Goal: Information Seeking & Learning: Learn about a topic

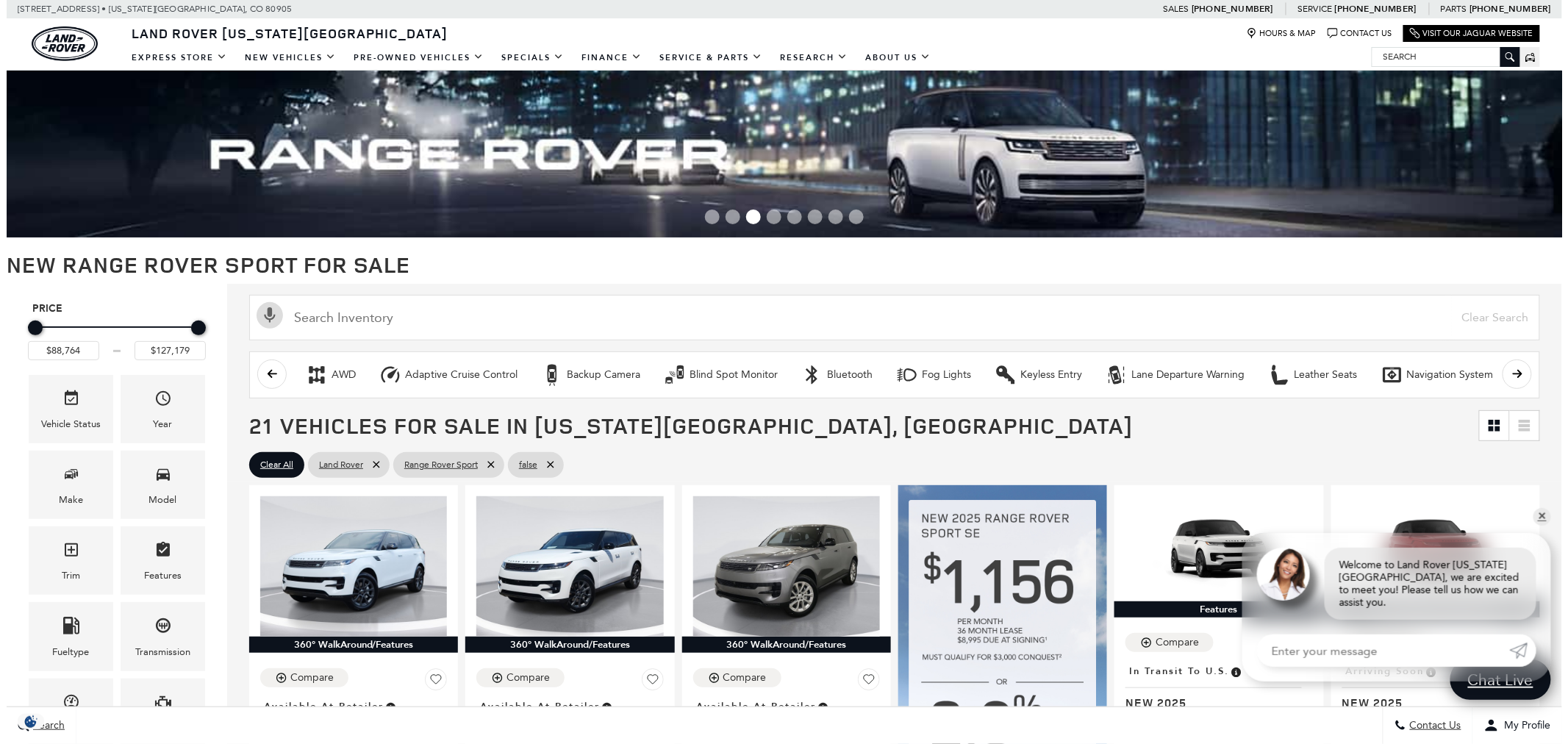
scroll to position [245, 0]
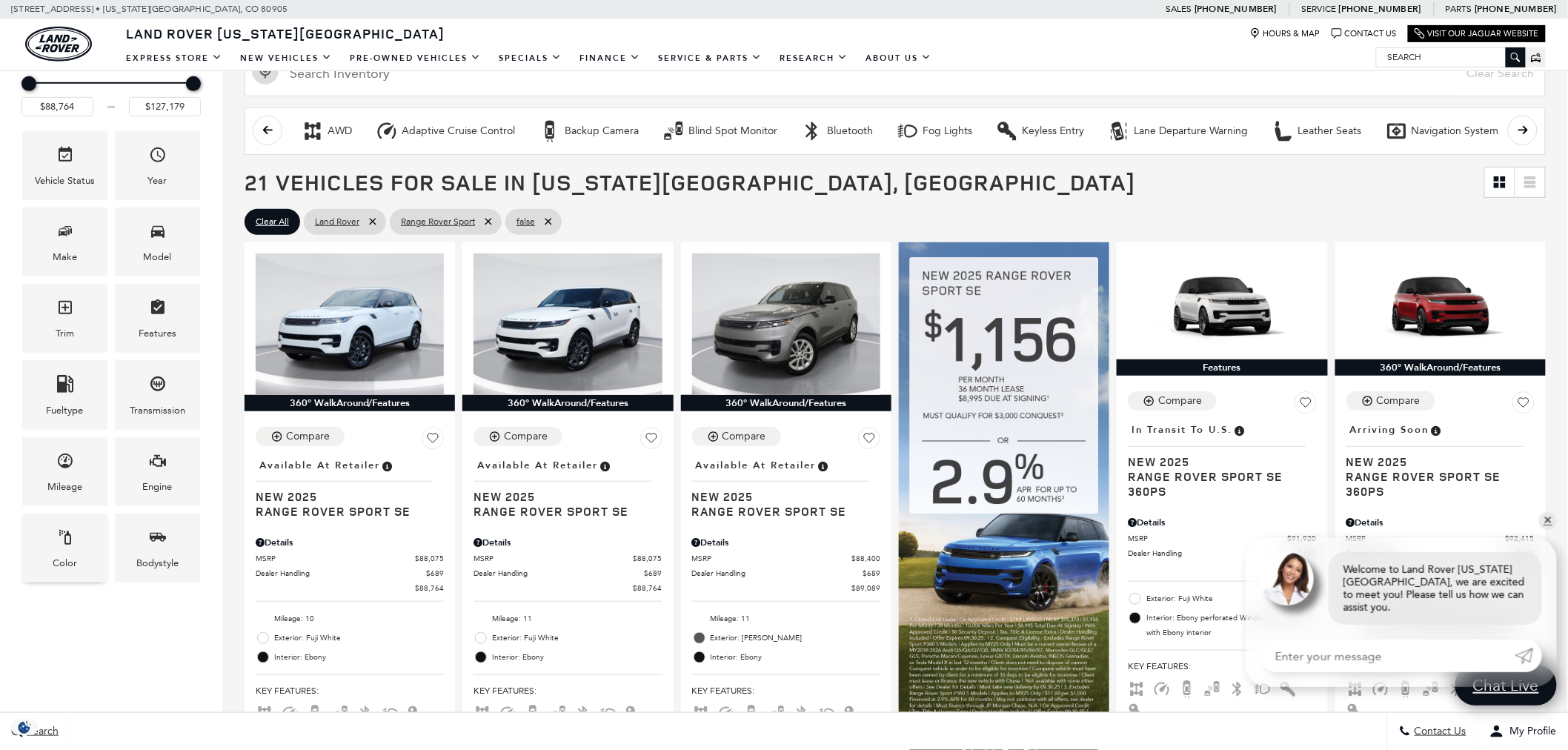
click at [77, 550] on div "Color" at bounding box center [65, 549] width 85 height 69
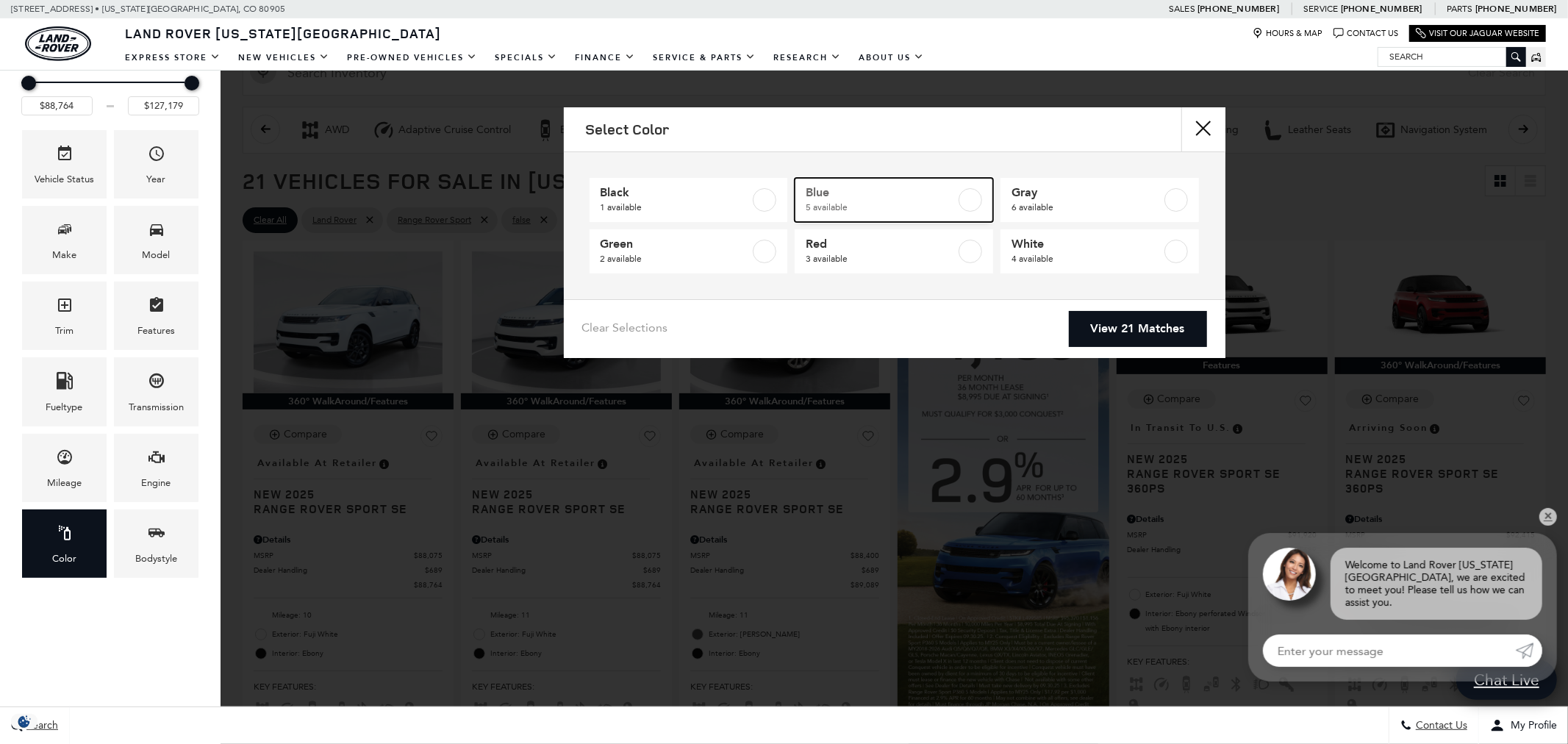
click at [868, 210] on span "5 available" at bounding box center [880, 207] width 150 height 14
type input "$93,144"
type input "$122,484"
checkbox input "true"
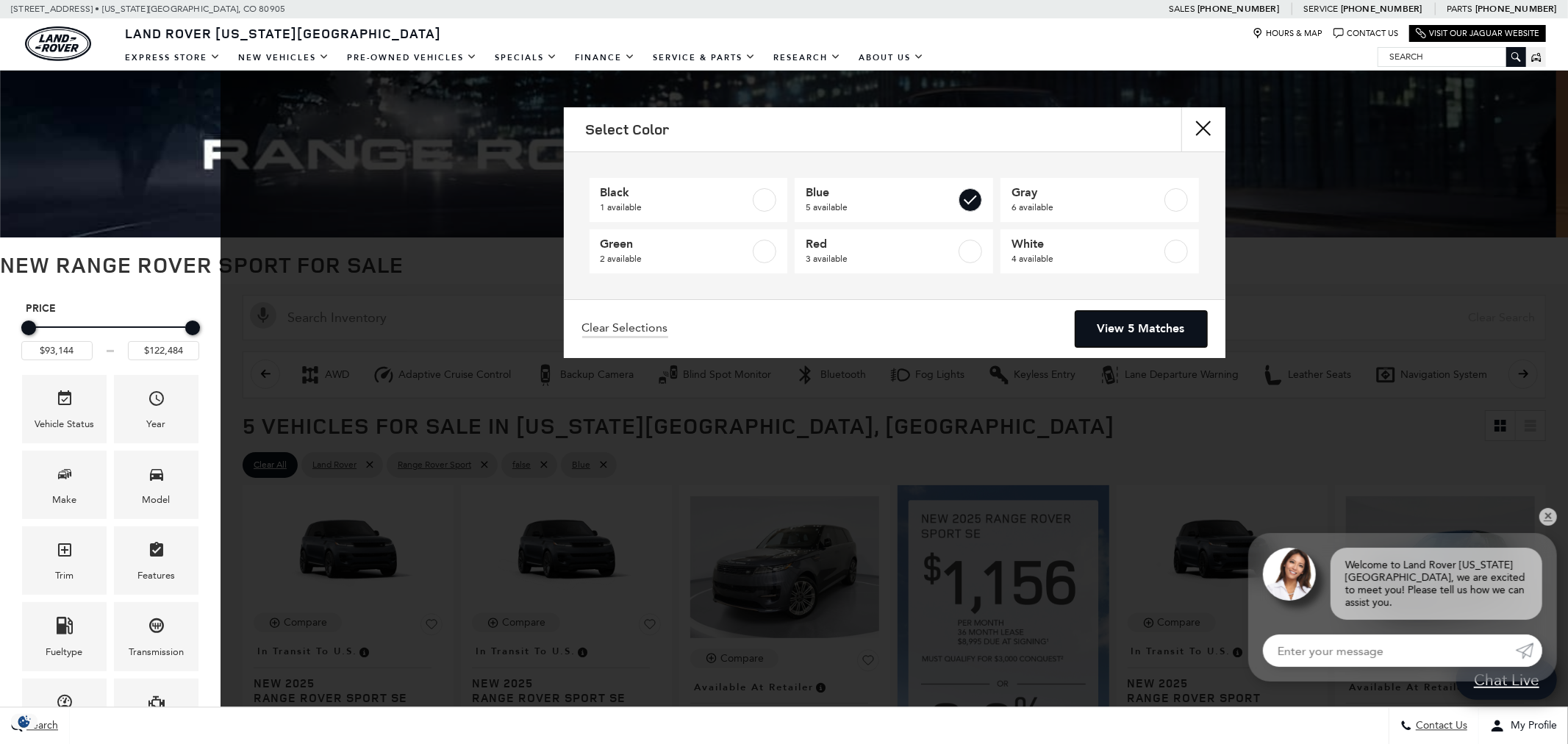
click at [1125, 335] on link "View 5 Matches" at bounding box center [1141, 329] width 132 height 36
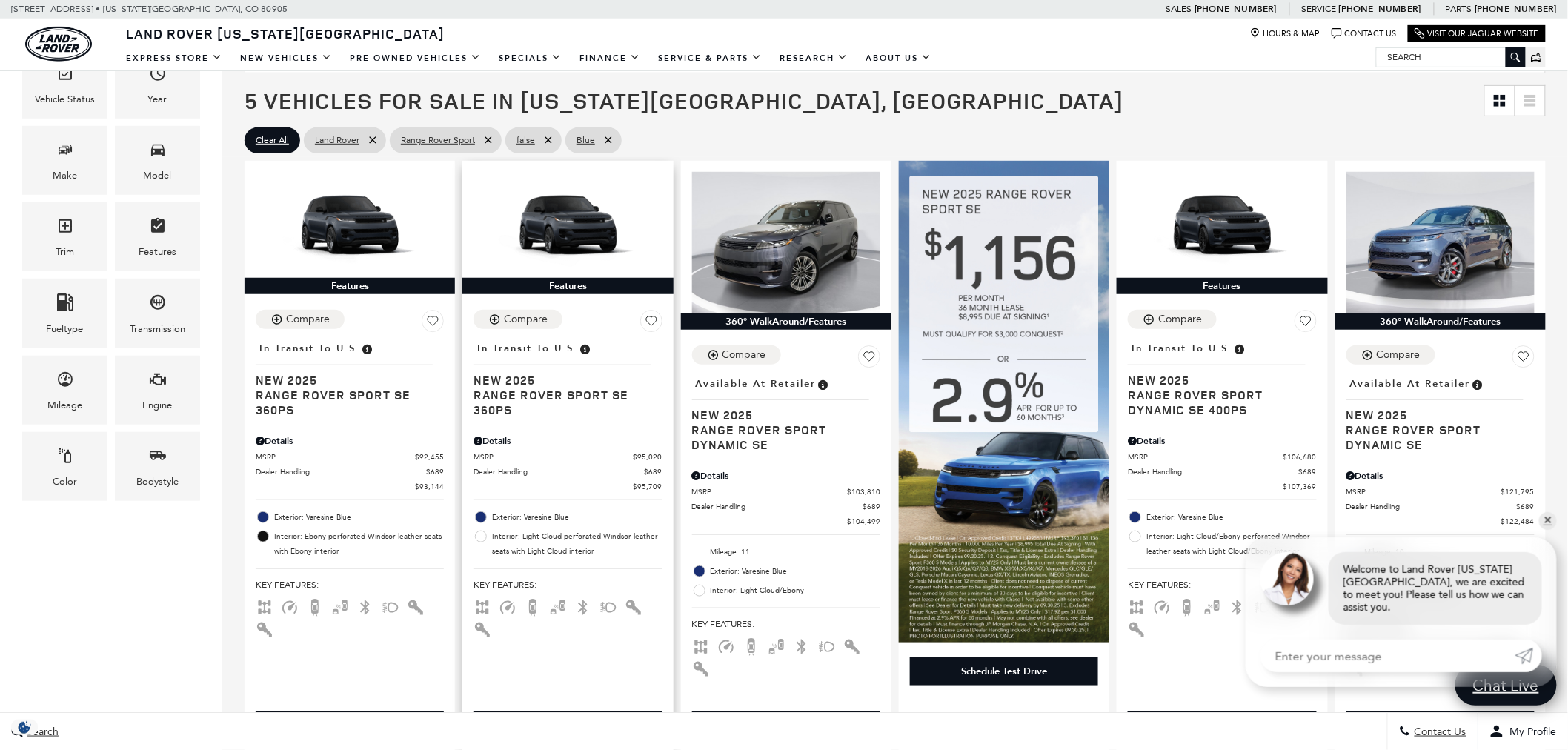
scroll to position [411, 0]
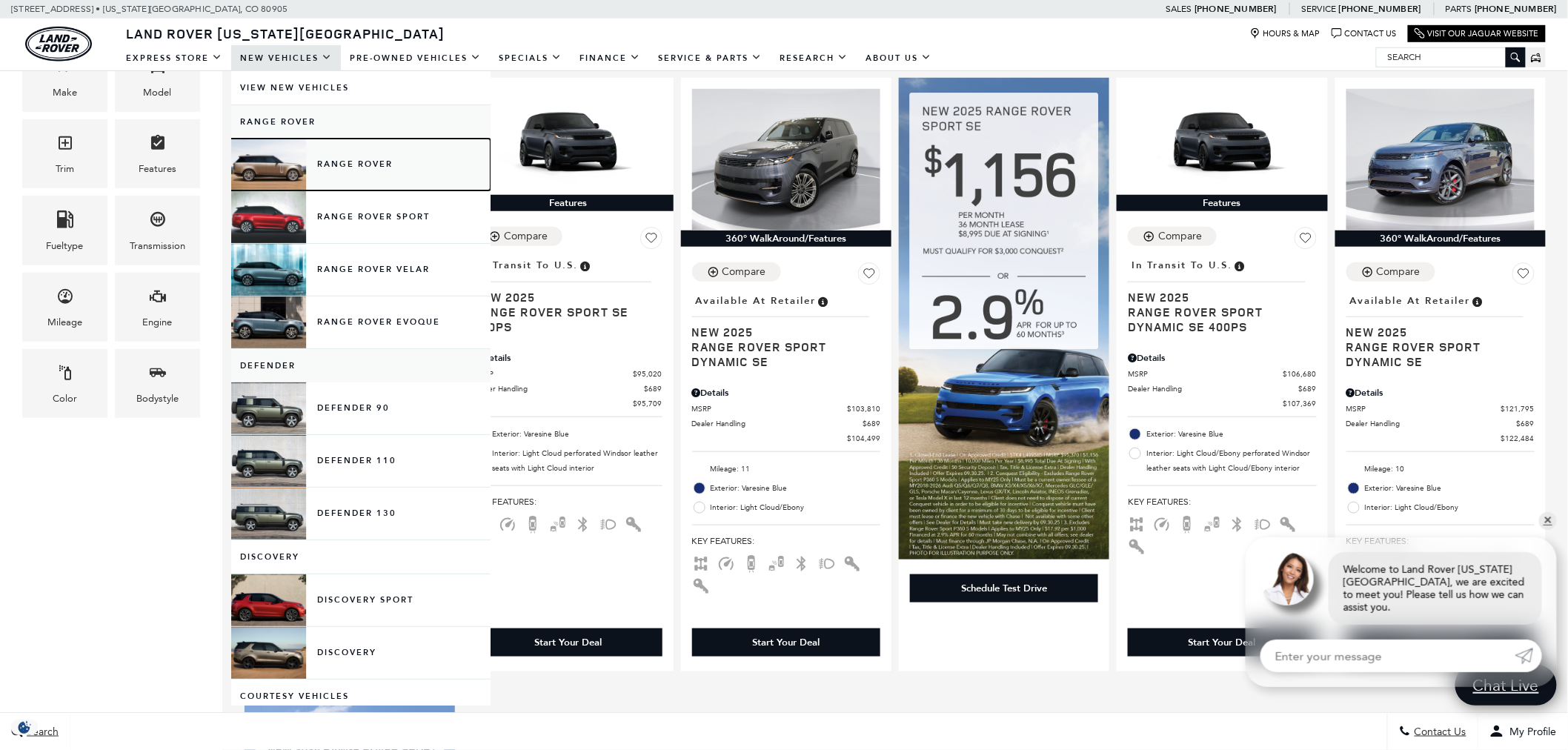
click at [359, 178] on link "Range Rover" at bounding box center [361, 164] width 260 height 52
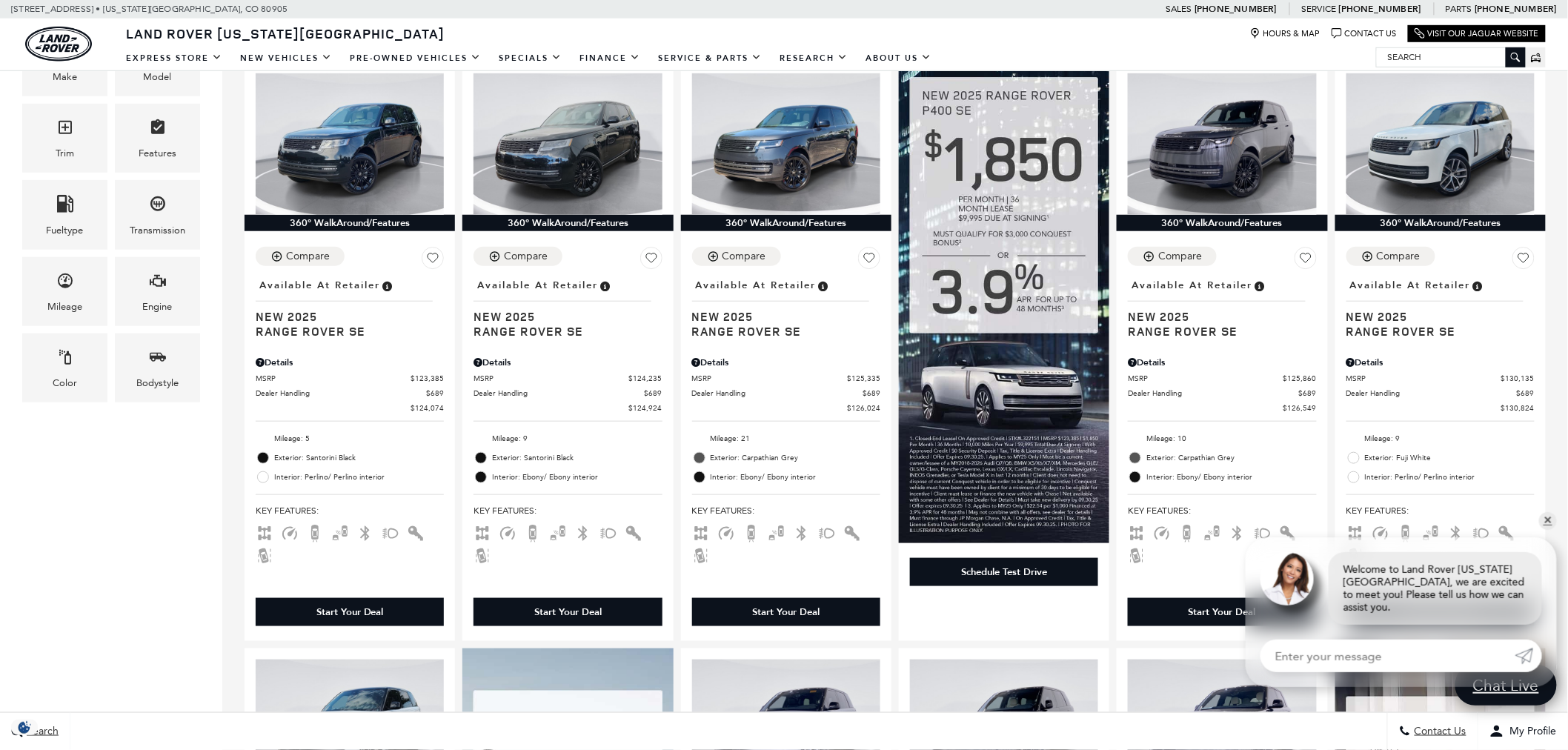
scroll to position [416, 0]
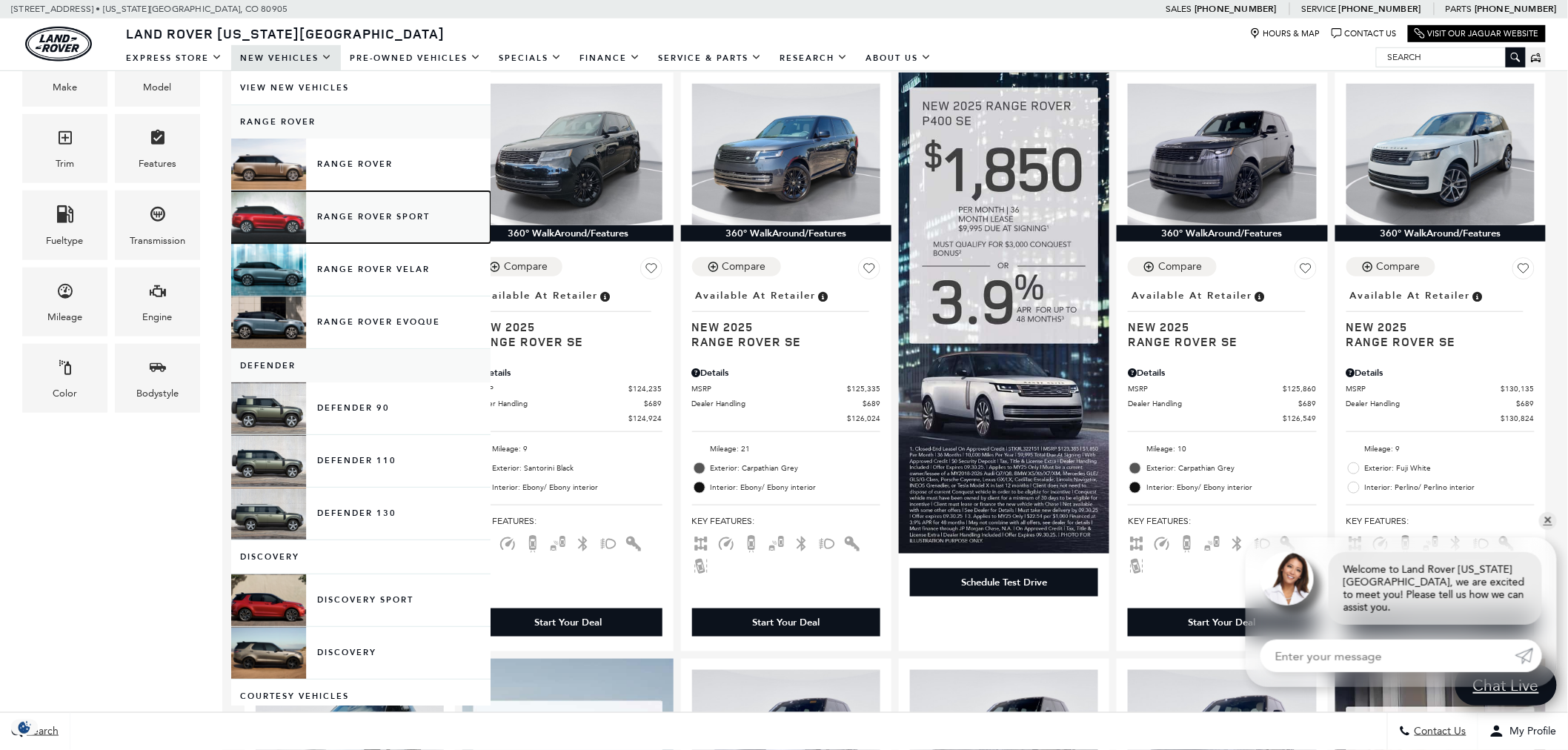
click at [342, 227] on link "Range Rover Sport" at bounding box center [361, 217] width 260 height 52
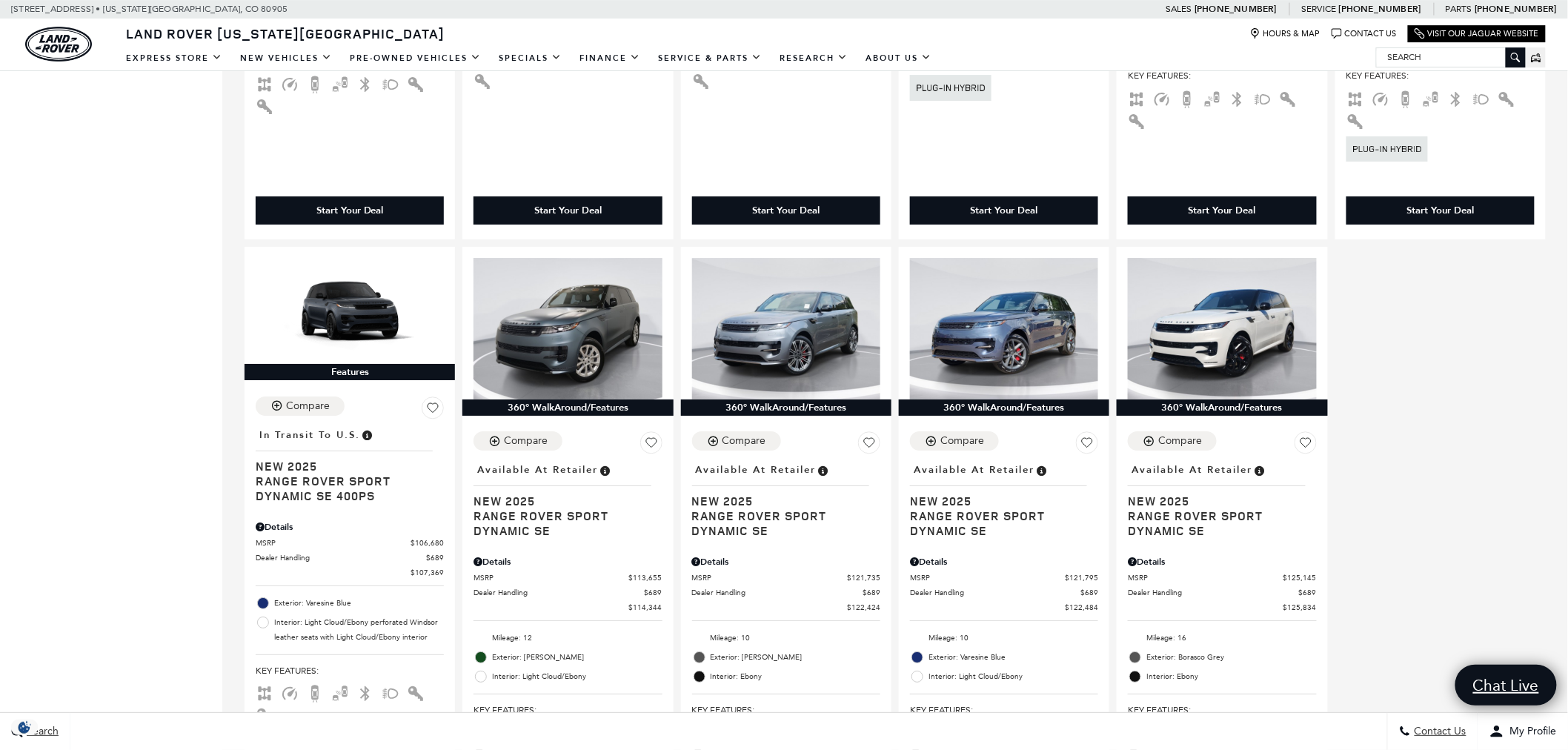
scroll to position [2027, 0]
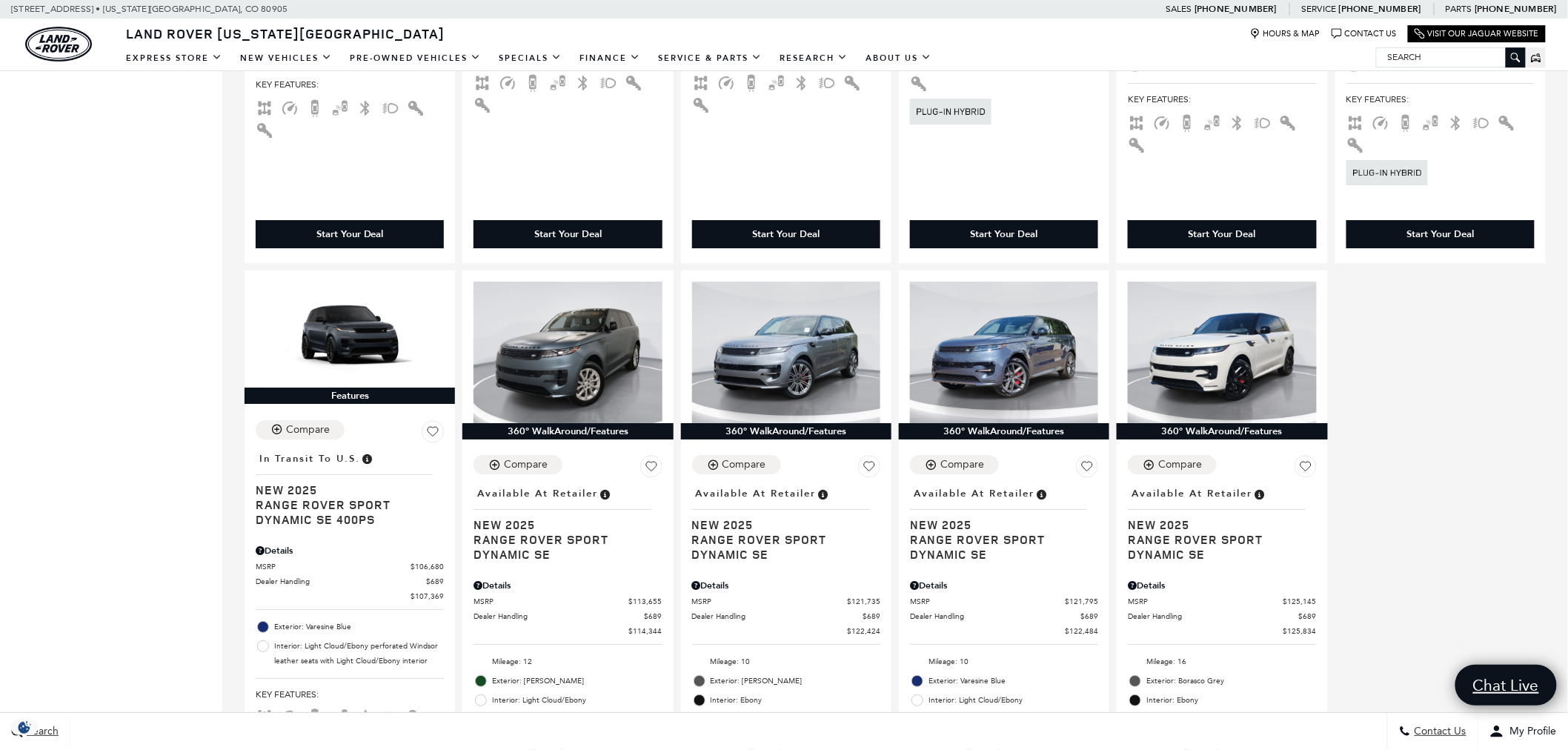
drag, startPoint x: 1580, startPoint y: 76, endPoint x: 1560, endPoint y: 357, distance: 281.7
click at [1560, 357] on html "Land Rover Colorado Springs Menu Menu" at bounding box center [784, 579] width 1568 height 5212
click at [645, 334] on img at bounding box center [567, 353] width 188 height 141
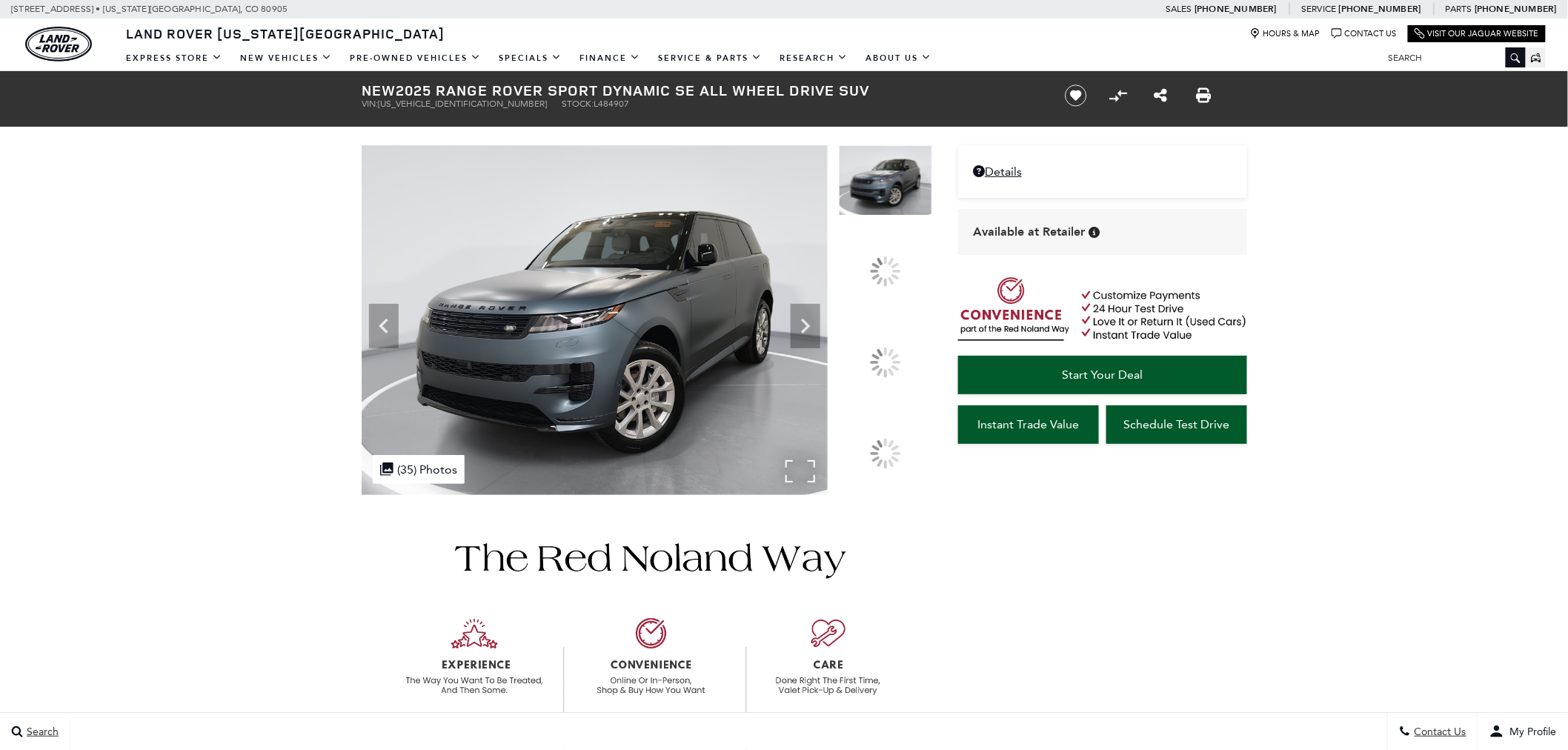
click at [657, 373] on img at bounding box center [595, 320] width 466 height 350
click at [635, 315] on img at bounding box center [595, 320] width 466 height 350
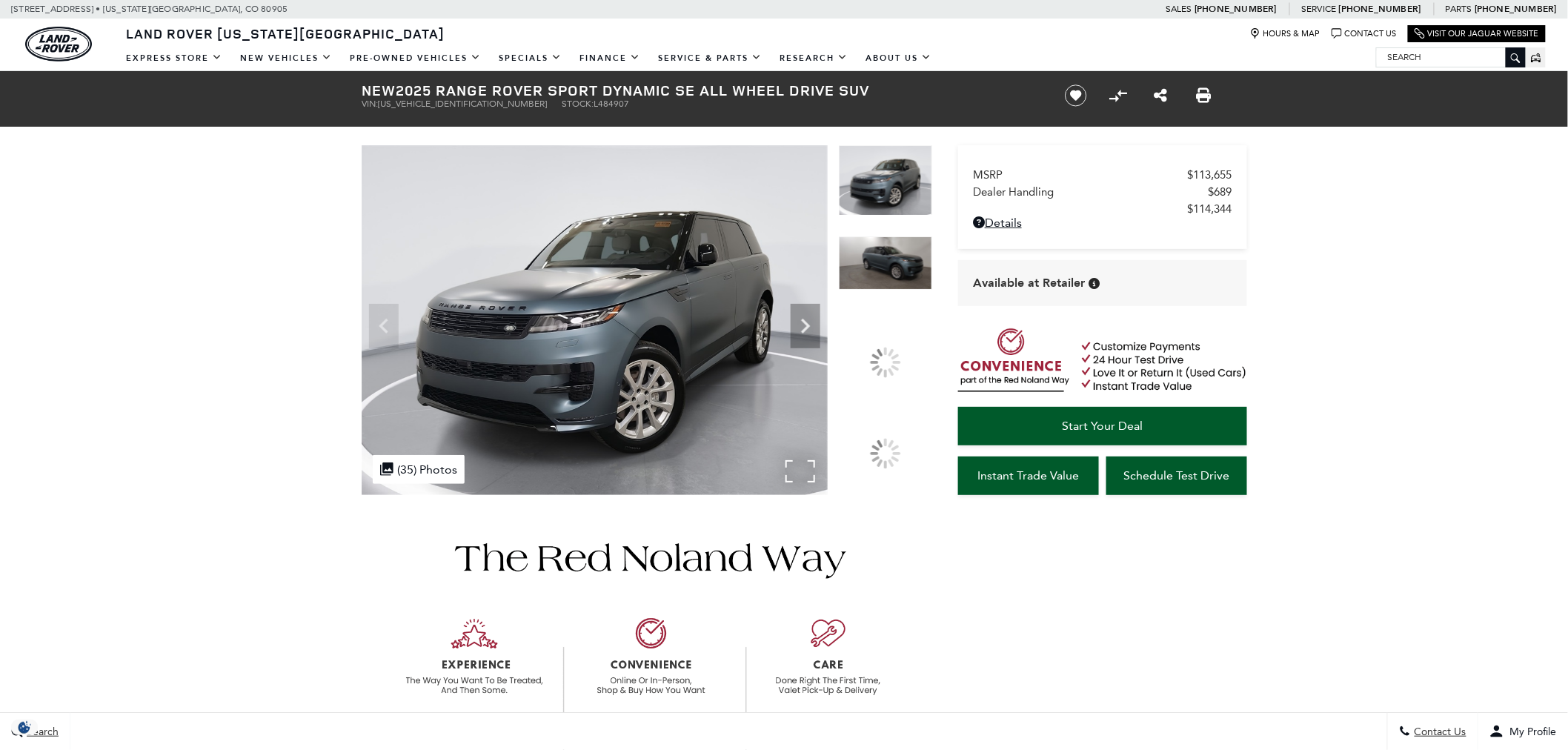
click at [663, 332] on img at bounding box center [595, 320] width 466 height 350
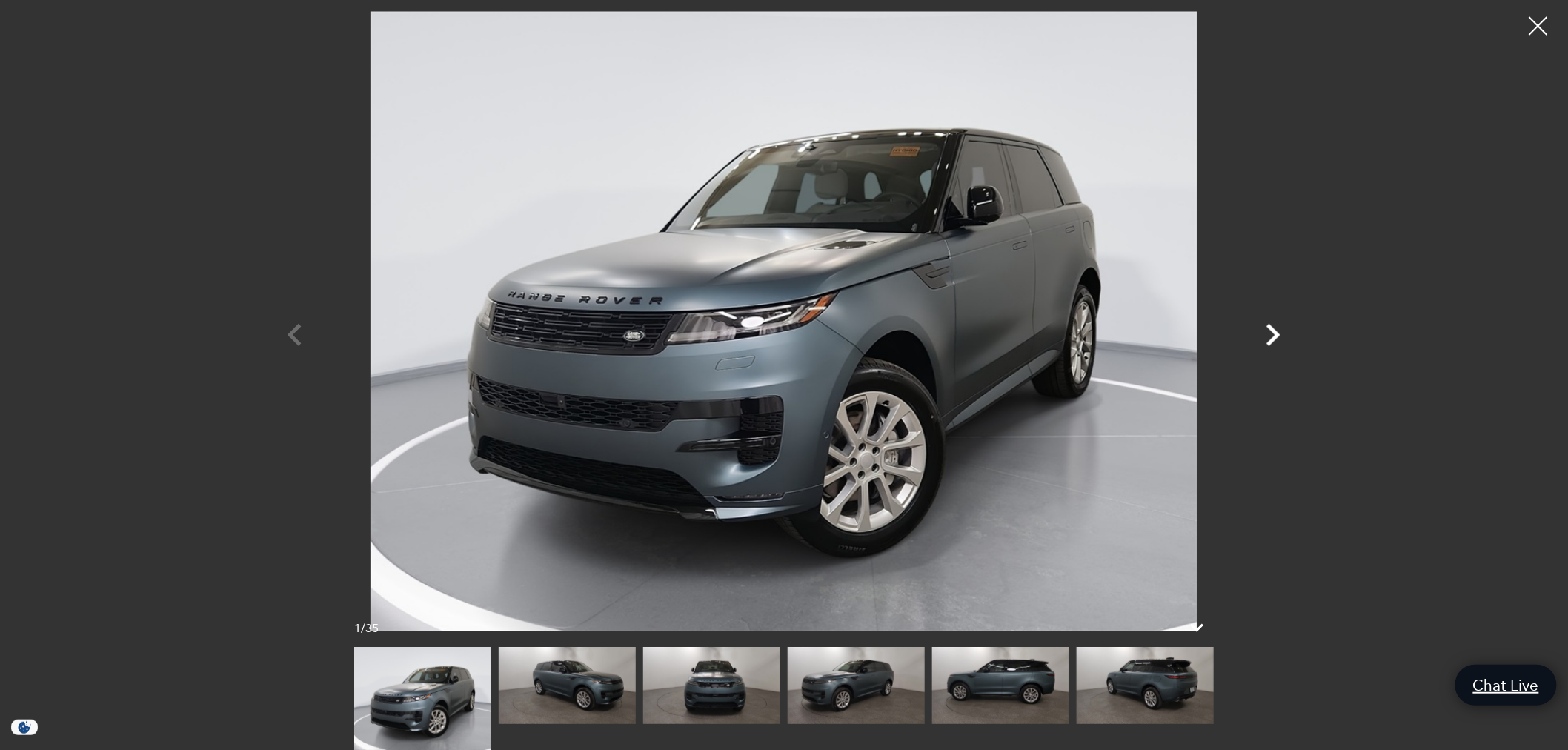
click at [1262, 330] on icon "Next" at bounding box center [1274, 335] width 45 height 45
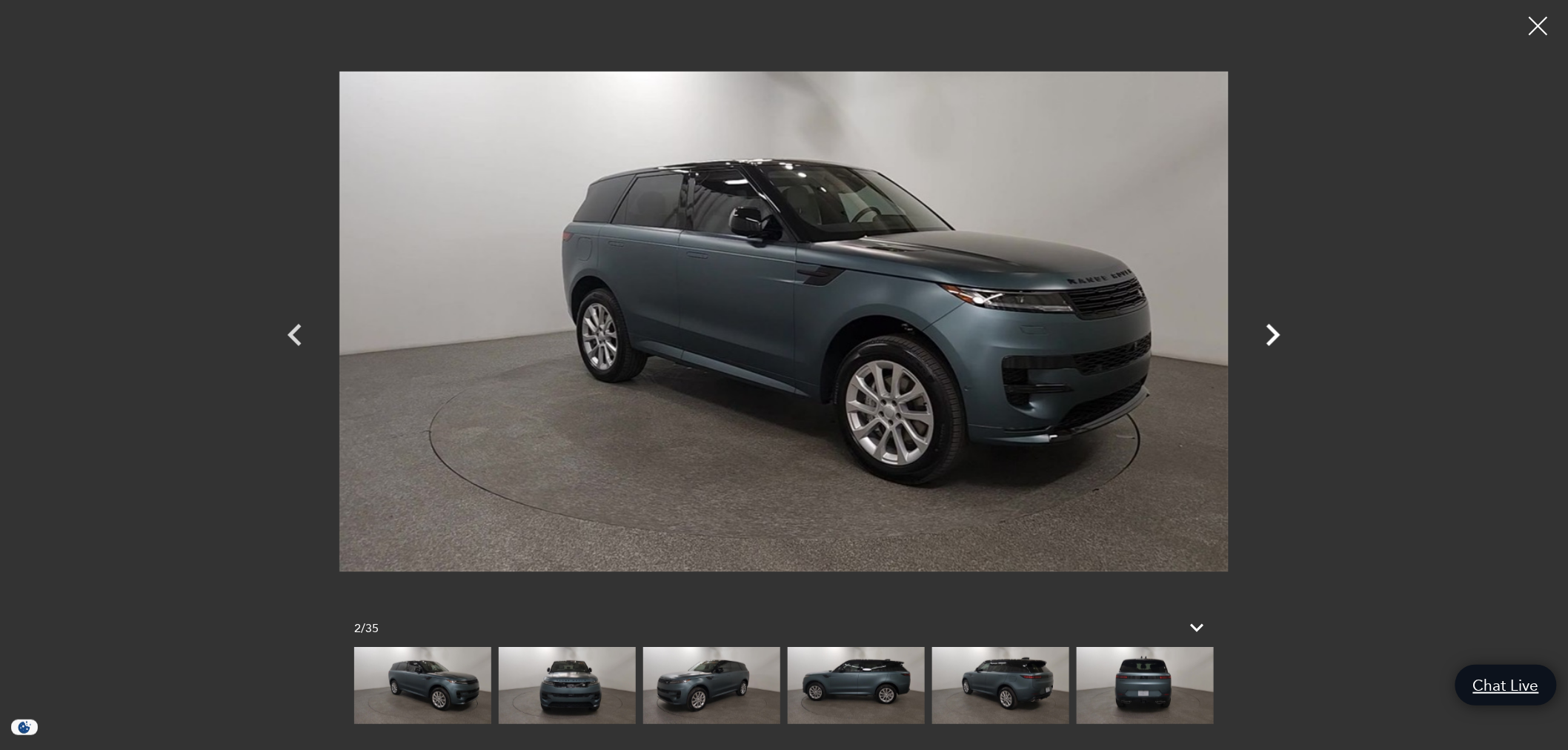
click at [1262, 330] on icon "Next" at bounding box center [1274, 335] width 45 height 45
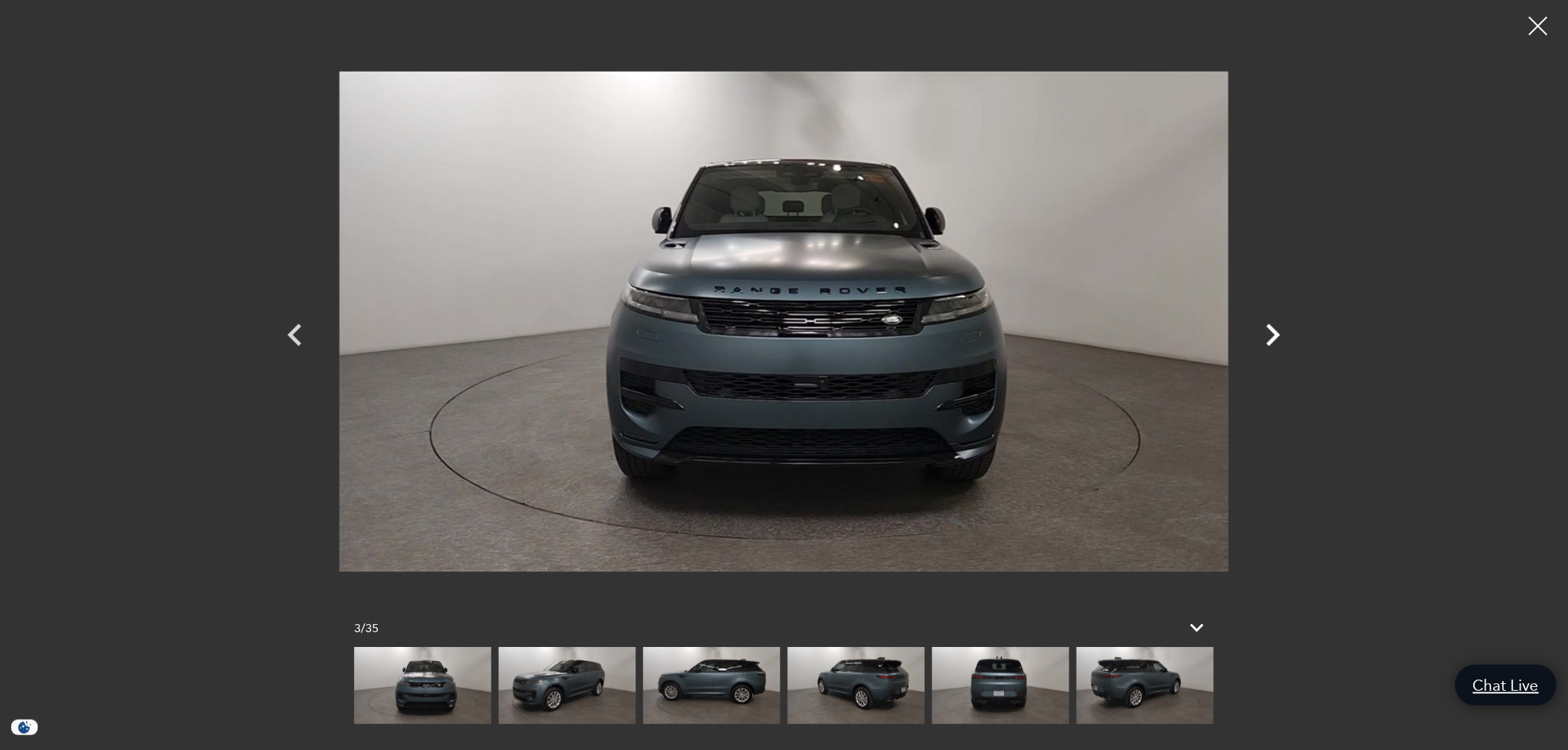
click at [1262, 330] on icon "Next" at bounding box center [1274, 335] width 45 height 45
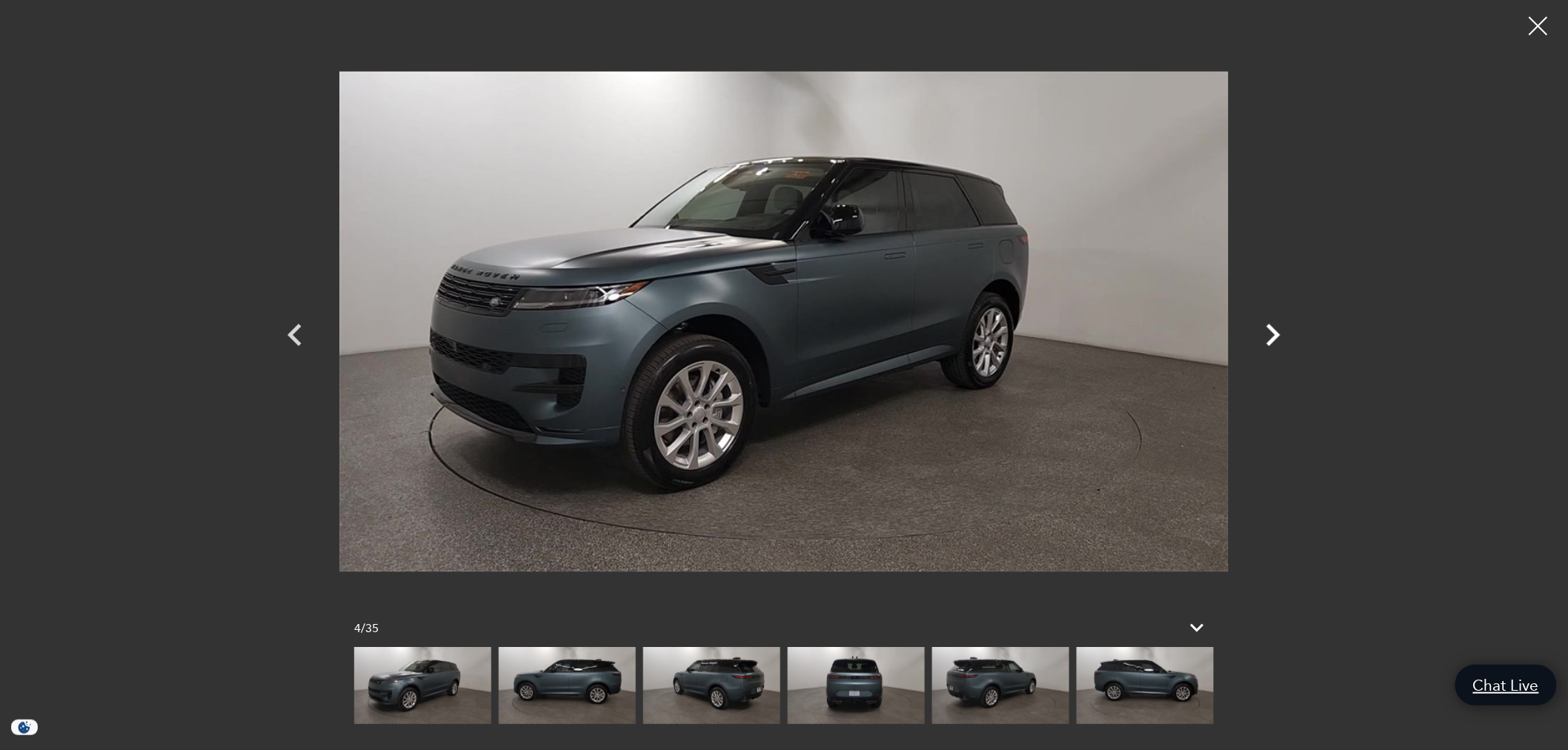
click at [1262, 330] on icon "Next" at bounding box center [1274, 335] width 45 height 45
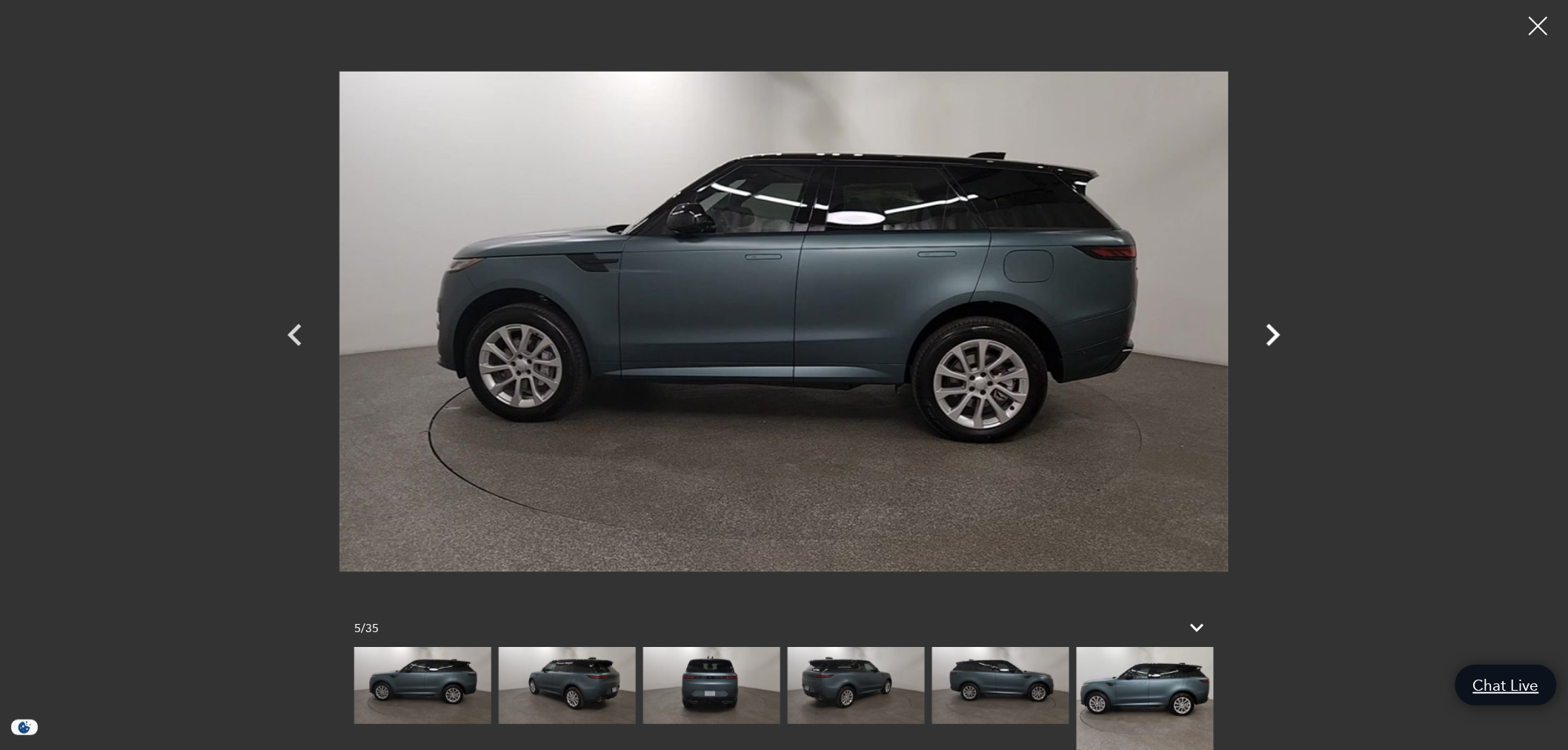
click at [1262, 330] on icon "Next" at bounding box center [1274, 335] width 45 height 45
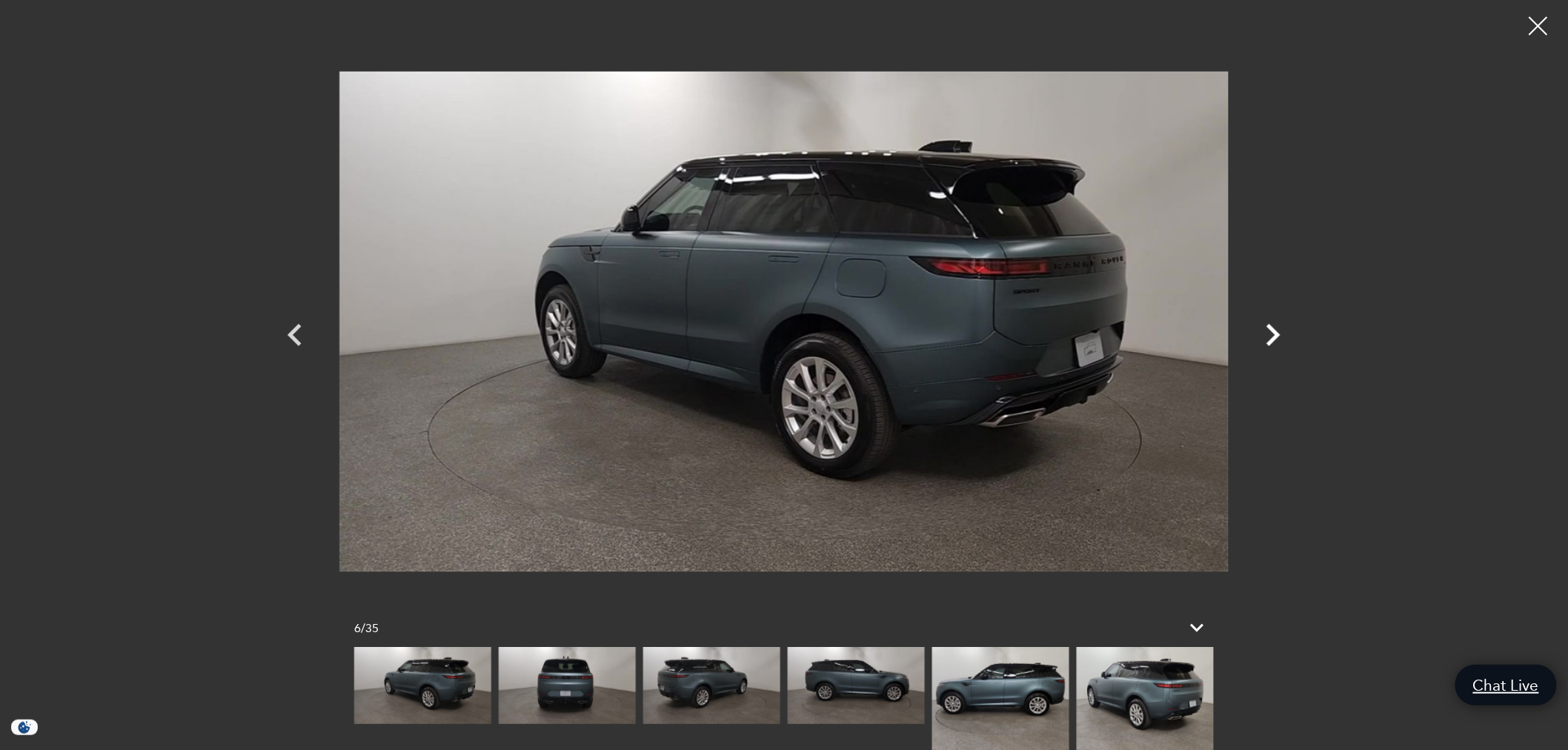
click at [1262, 330] on icon "Next" at bounding box center [1274, 335] width 45 height 45
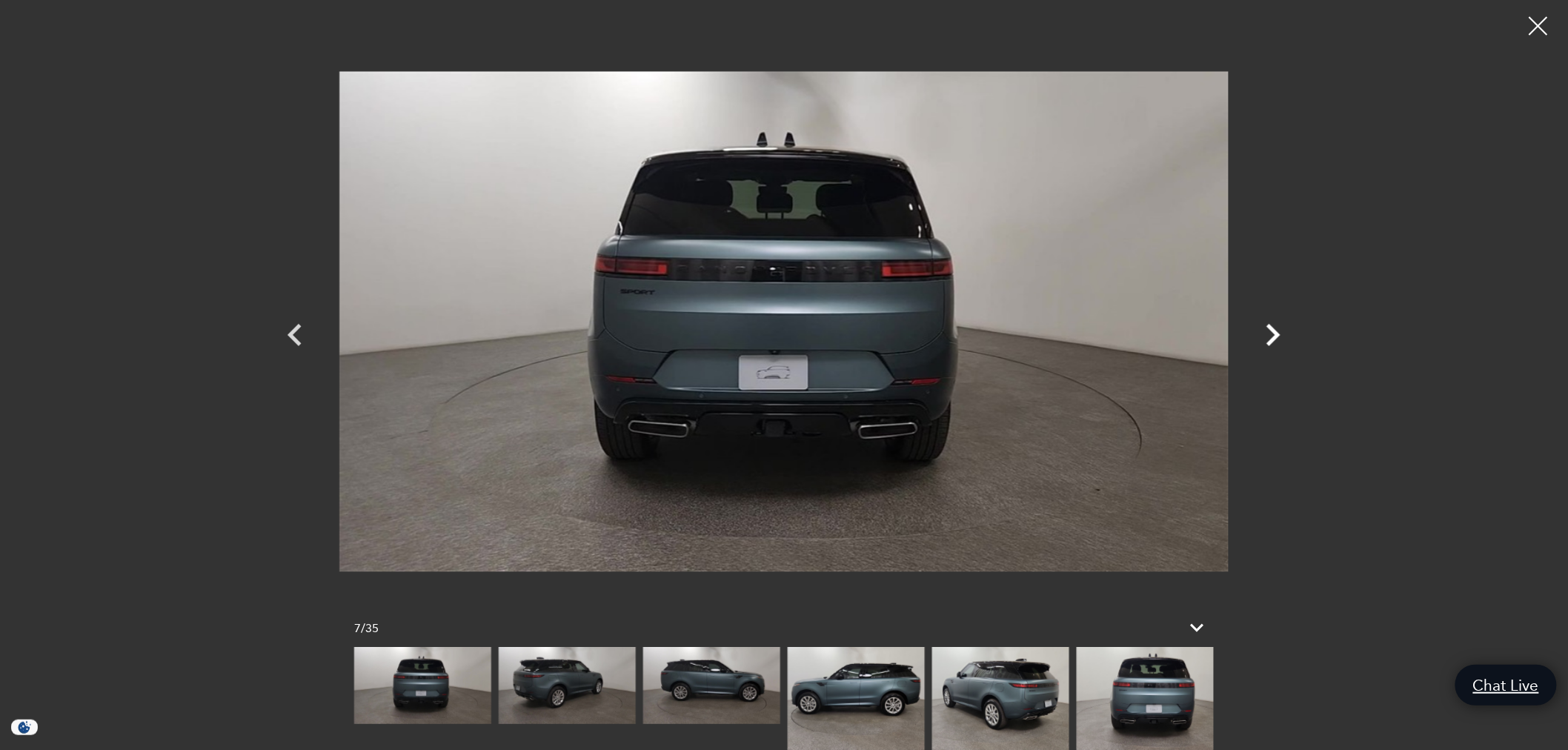
click at [1261, 330] on icon "Next" at bounding box center [1274, 335] width 45 height 45
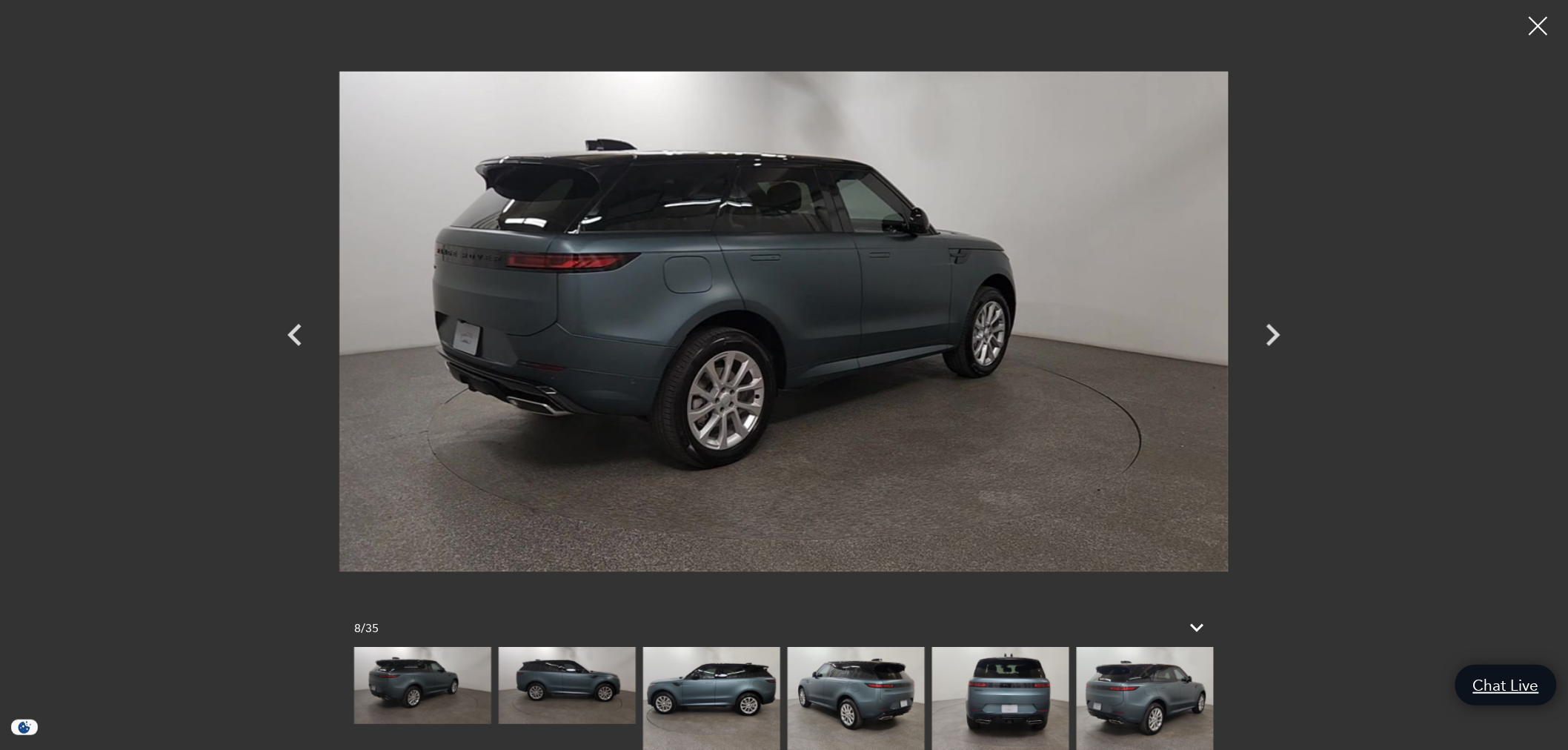
click at [1546, 28] on div at bounding box center [1539, 26] width 37 height 37
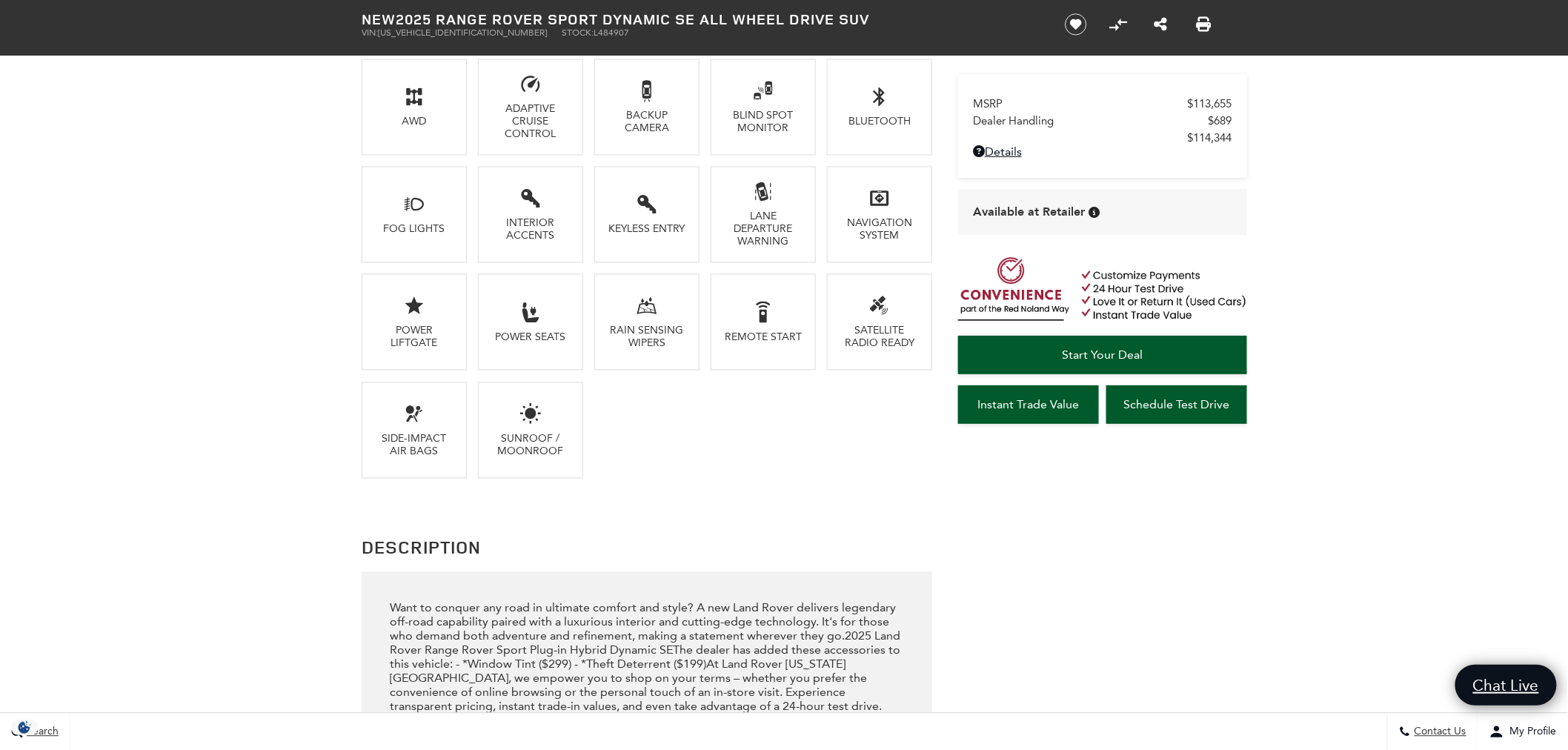
scroll to position [1400, 0]
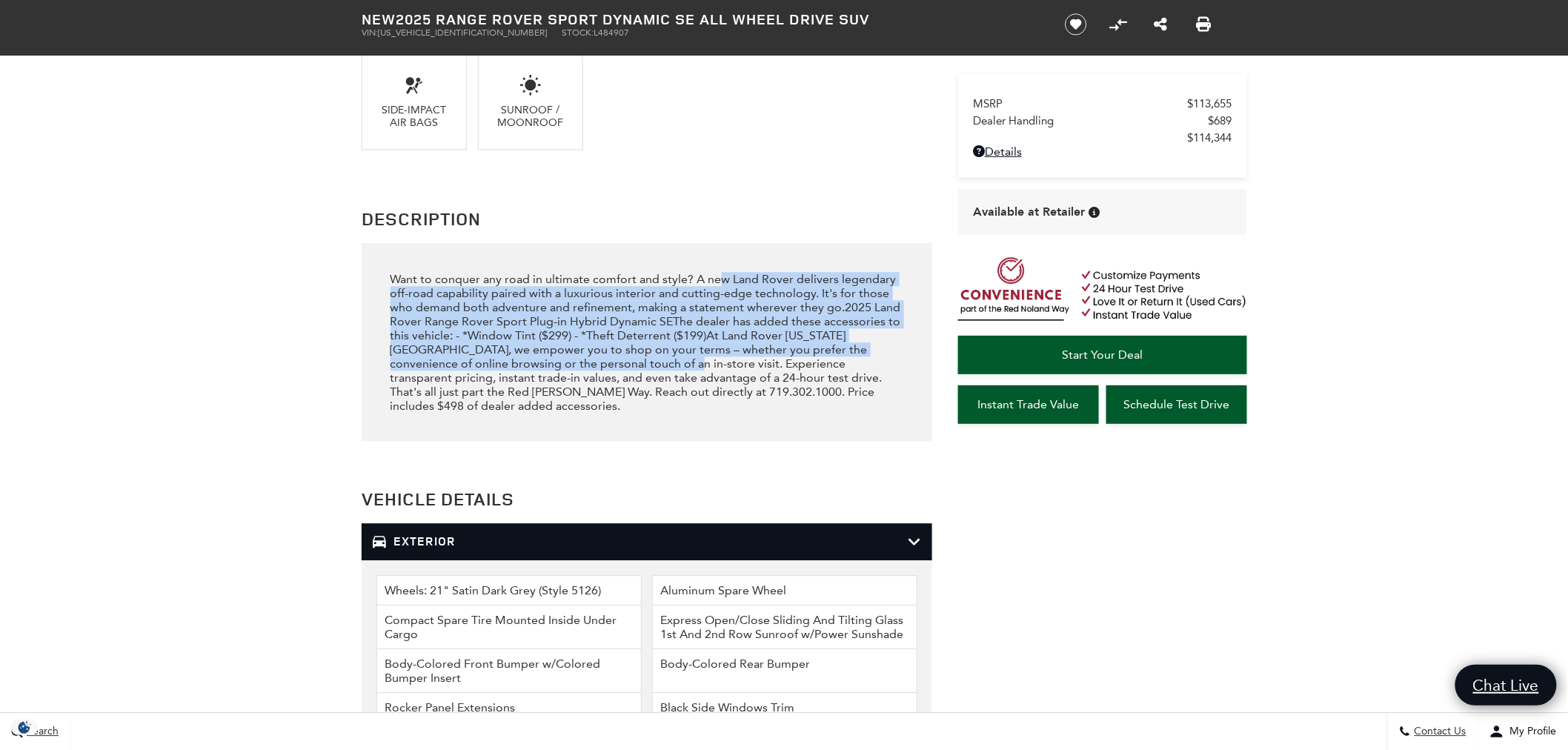
drag, startPoint x: 652, startPoint y: 328, endPoint x: 571, endPoint y: 391, distance: 102.6
click at [571, 390] on div "Want to conquer any road in ultimate comfort and style? A new Land Rover delive…" at bounding box center [647, 342] width 514 height 141
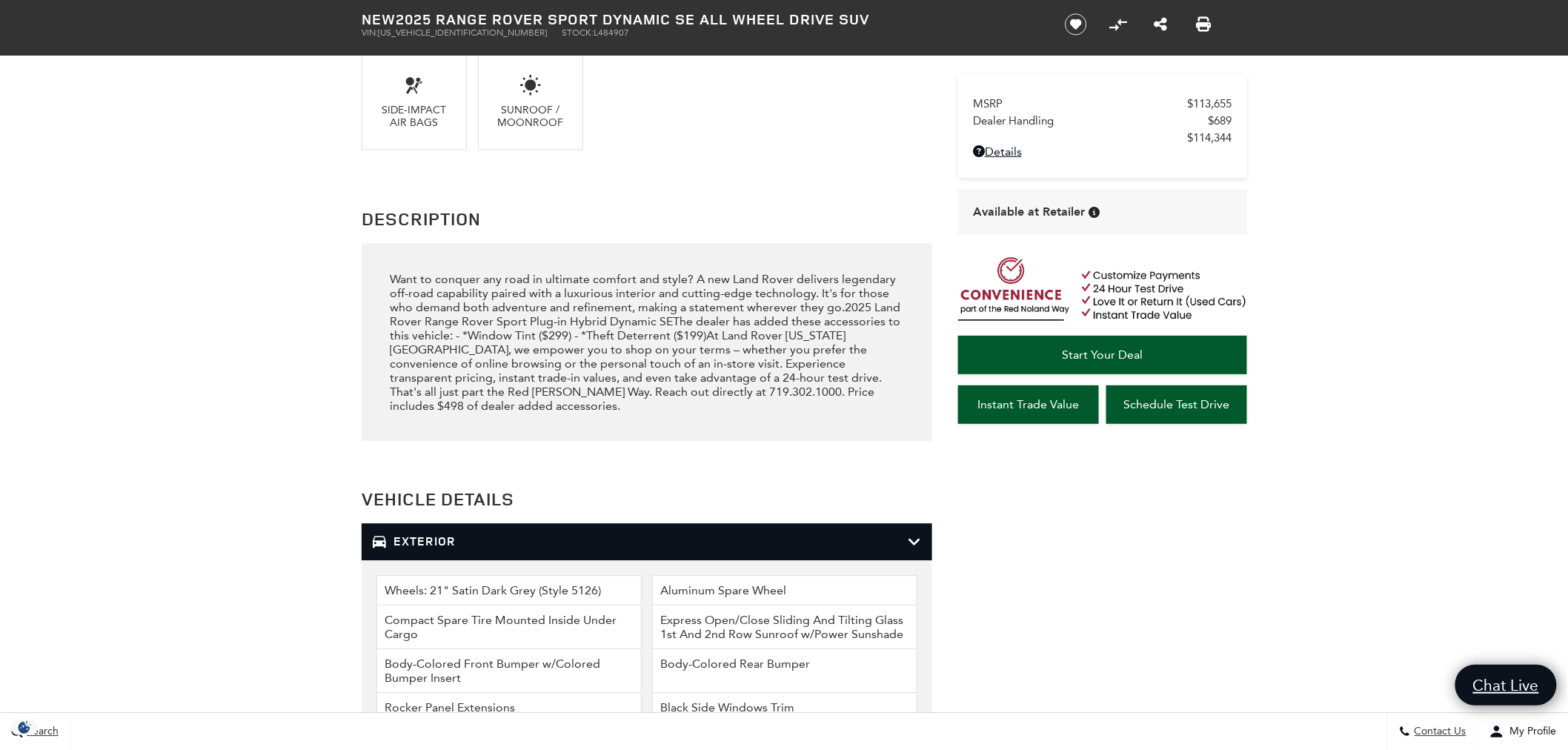
drag, startPoint x: 580, startPoint y: 396, endPoint x: 591, endPoint y: 399, distance: 11.4
click at [581, 396] on div "Want to conquer any road in ultimate comfort and style? A new Land Rover delive…" at bounding box center [647, 342] width 514 height 141
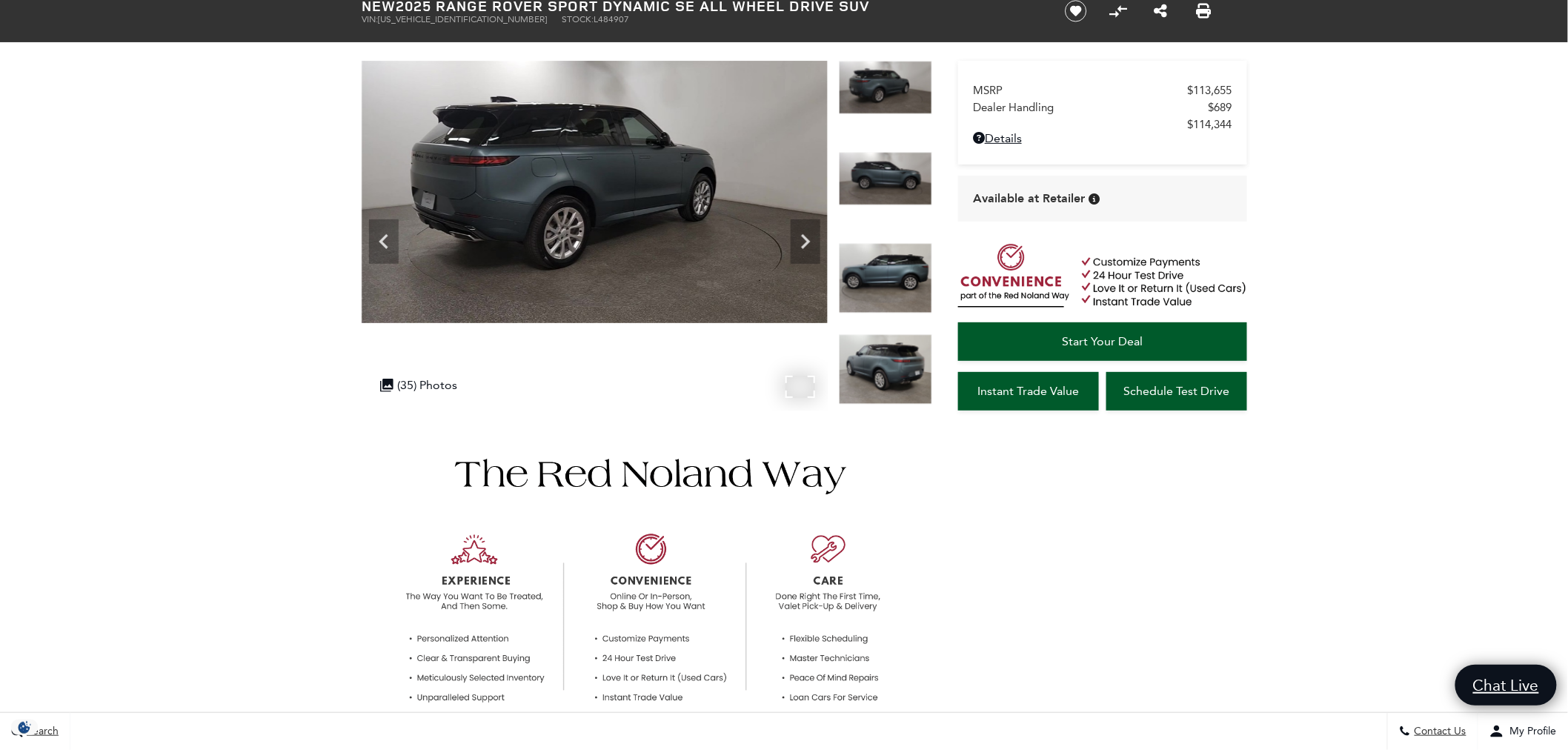
scroll to position [0, 0]
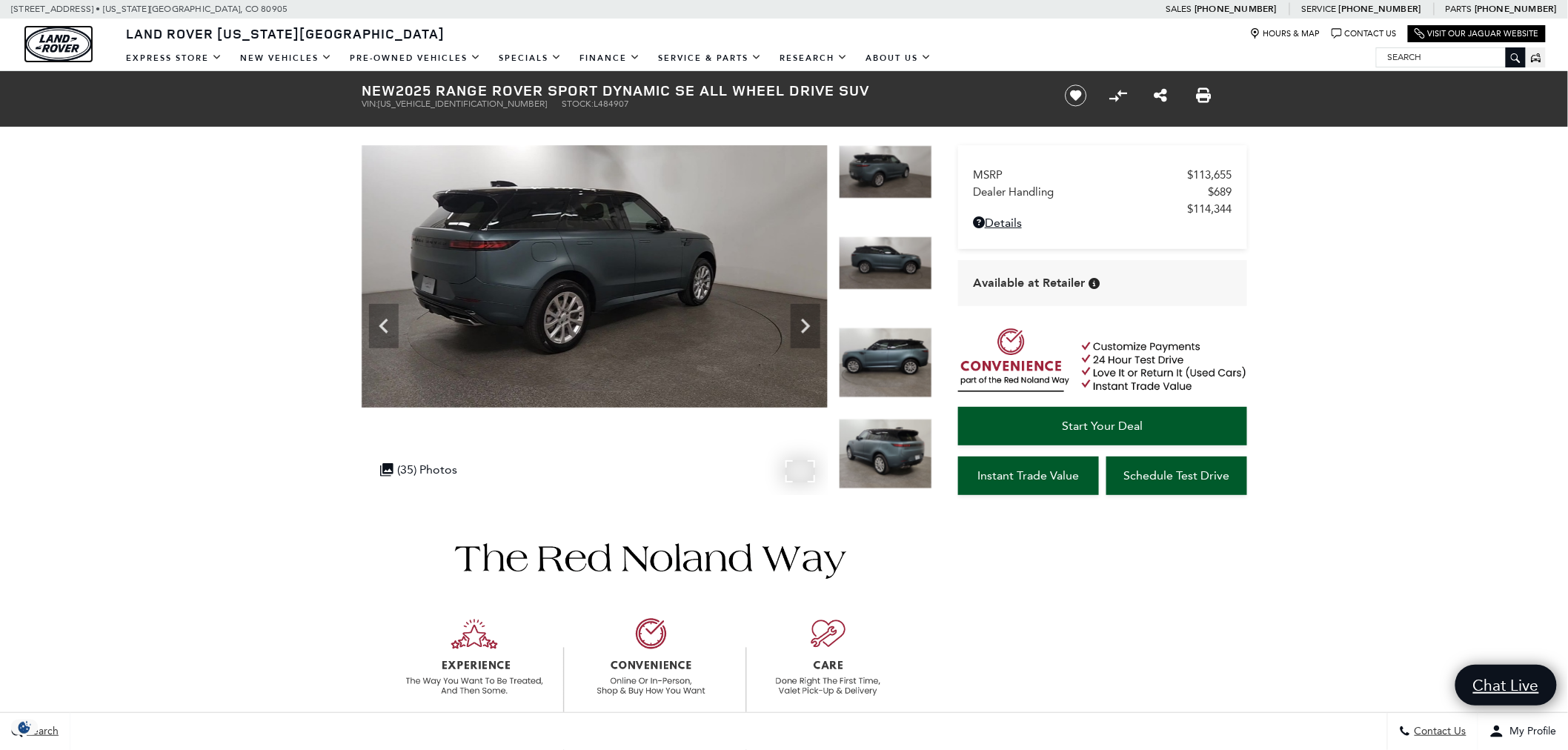
click at [68, 48] on img "land-rover" at bounding box center [58, 44] width 67 height 35
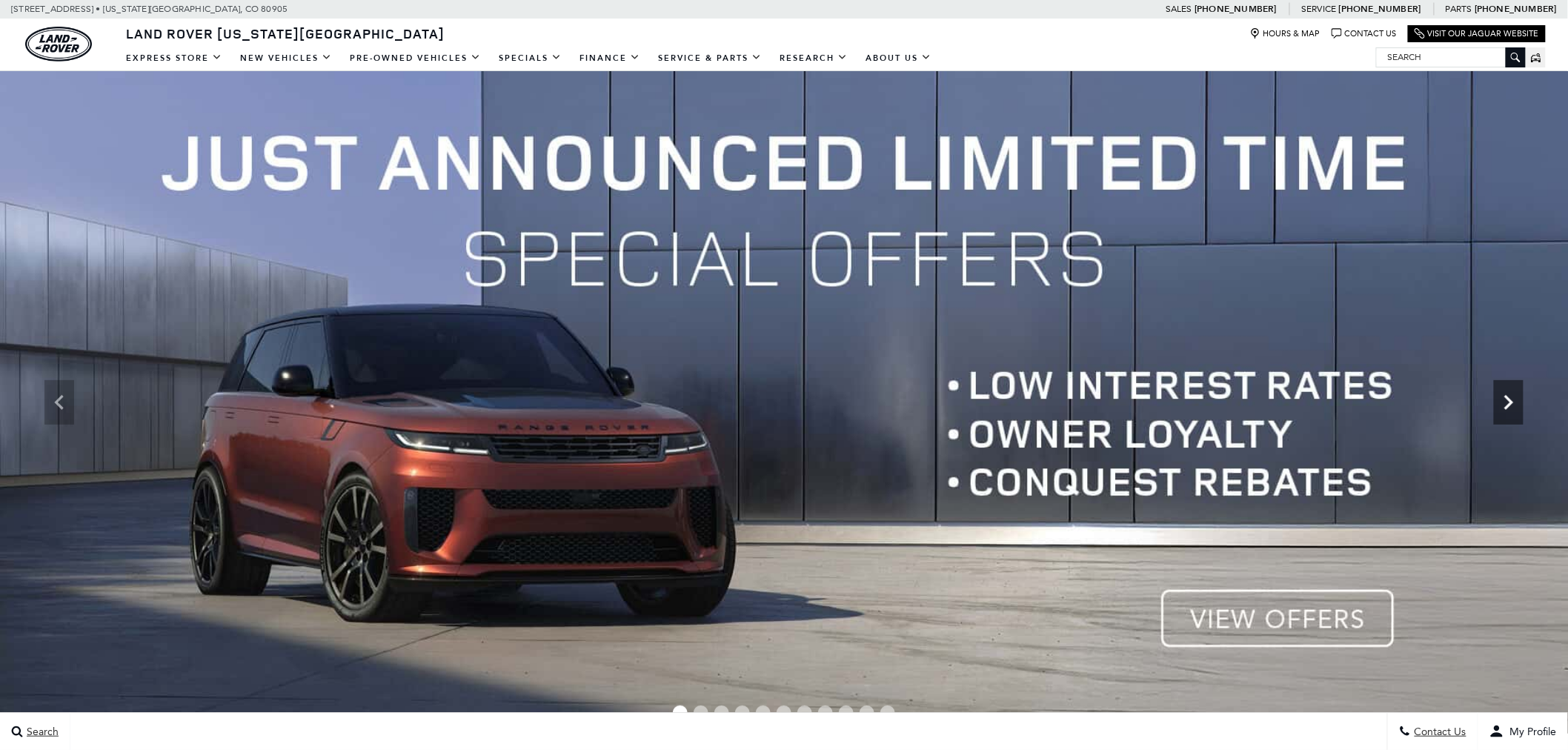
click at [1513, 412] on icon "Next" at bounding box center [1509, 403] width 30 height 30
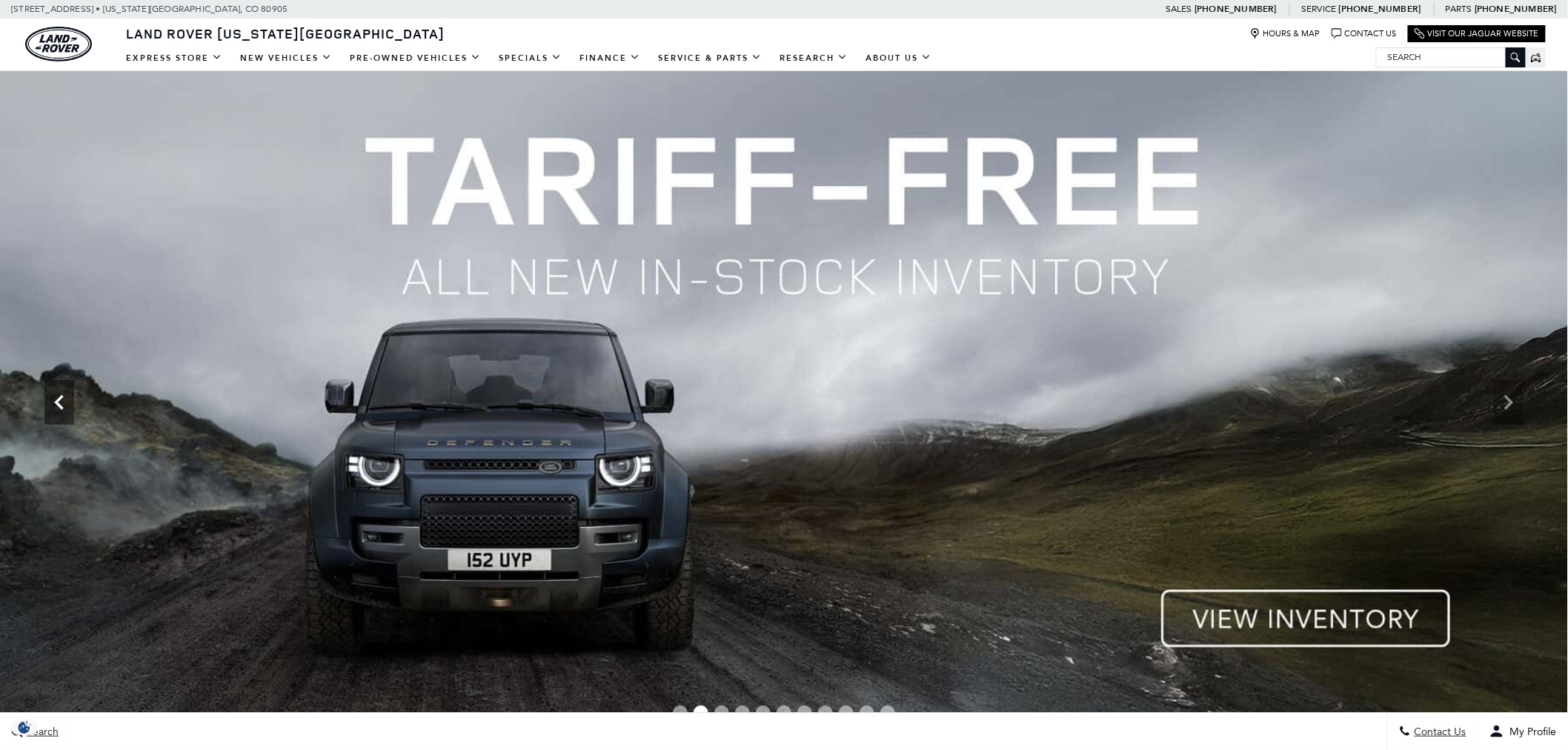
click at [43, 393] on img at bounding box center [784, 403] width 1569 height 663
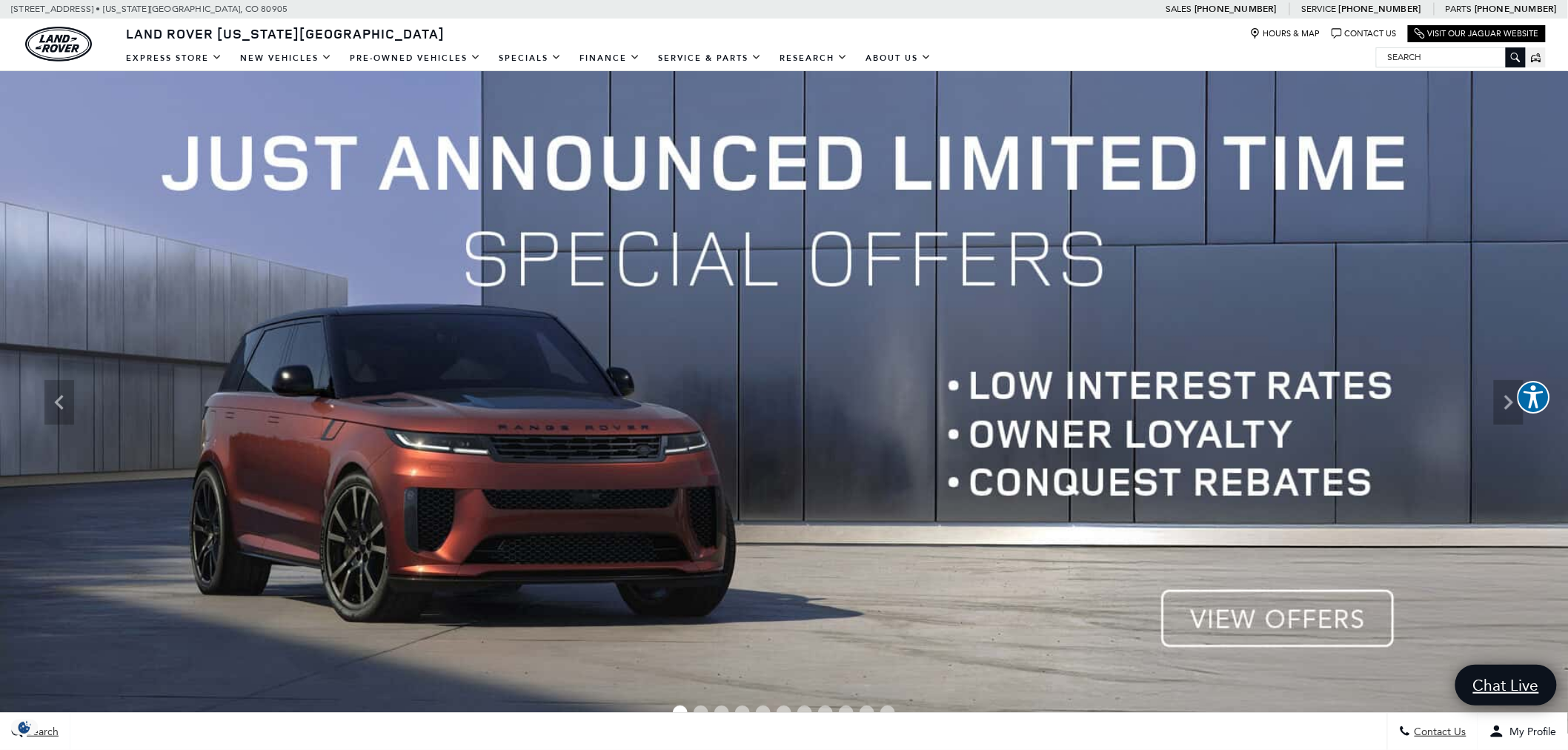
drag, startPoint x: 777, startPoint y: 514, endPoint x: 786, endPoint y: 307, distance: 207.2
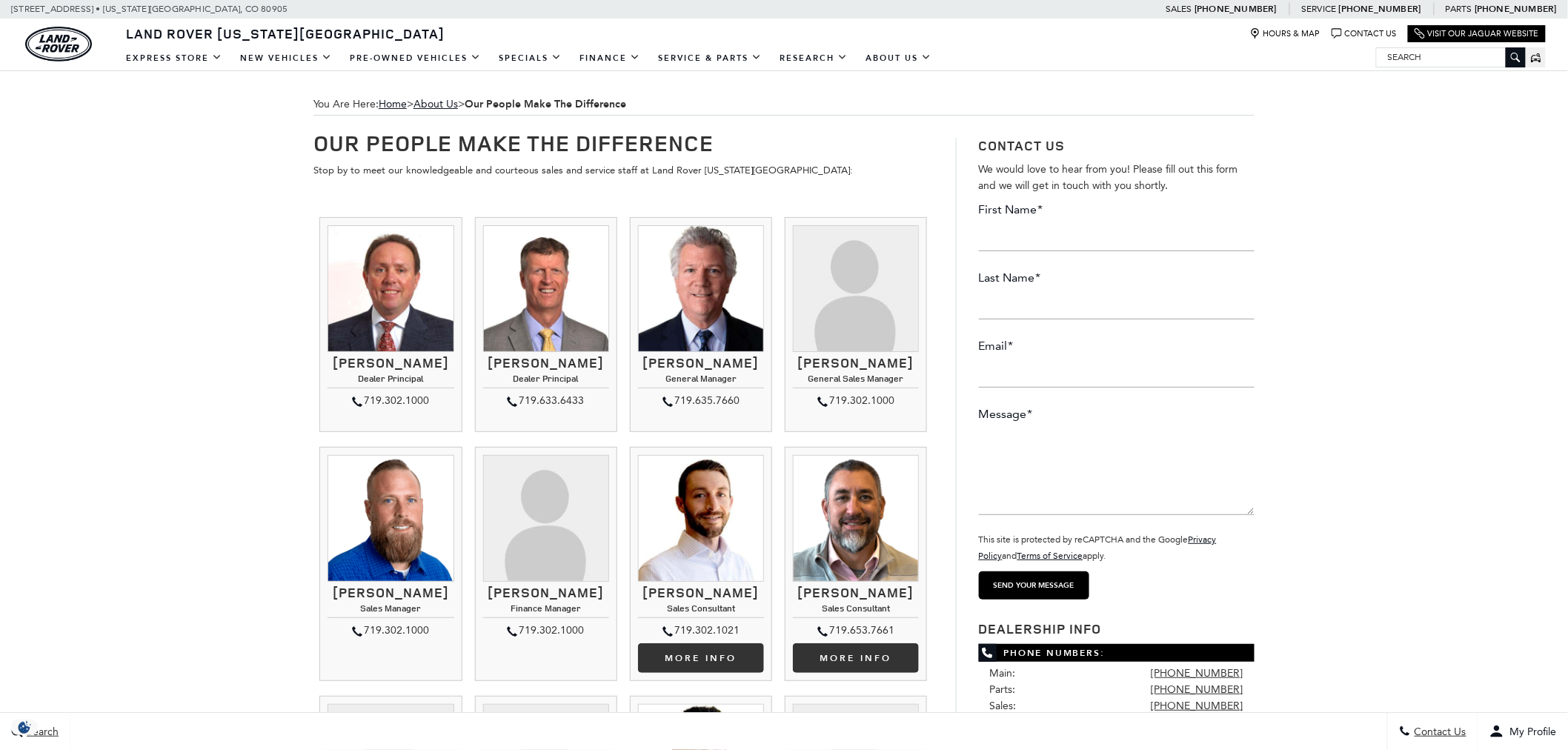
drag, startPoint x: 902, startPoint y: 377, endPoint x: 824, endPoint y: 368, distance: 78.5
click at [824, 368] on h3 "[PERSON_NAME]" at bounding box center [856, 363] width 126 height 15
